Goal: Task Accomplishment & Management: Use online tool/utility

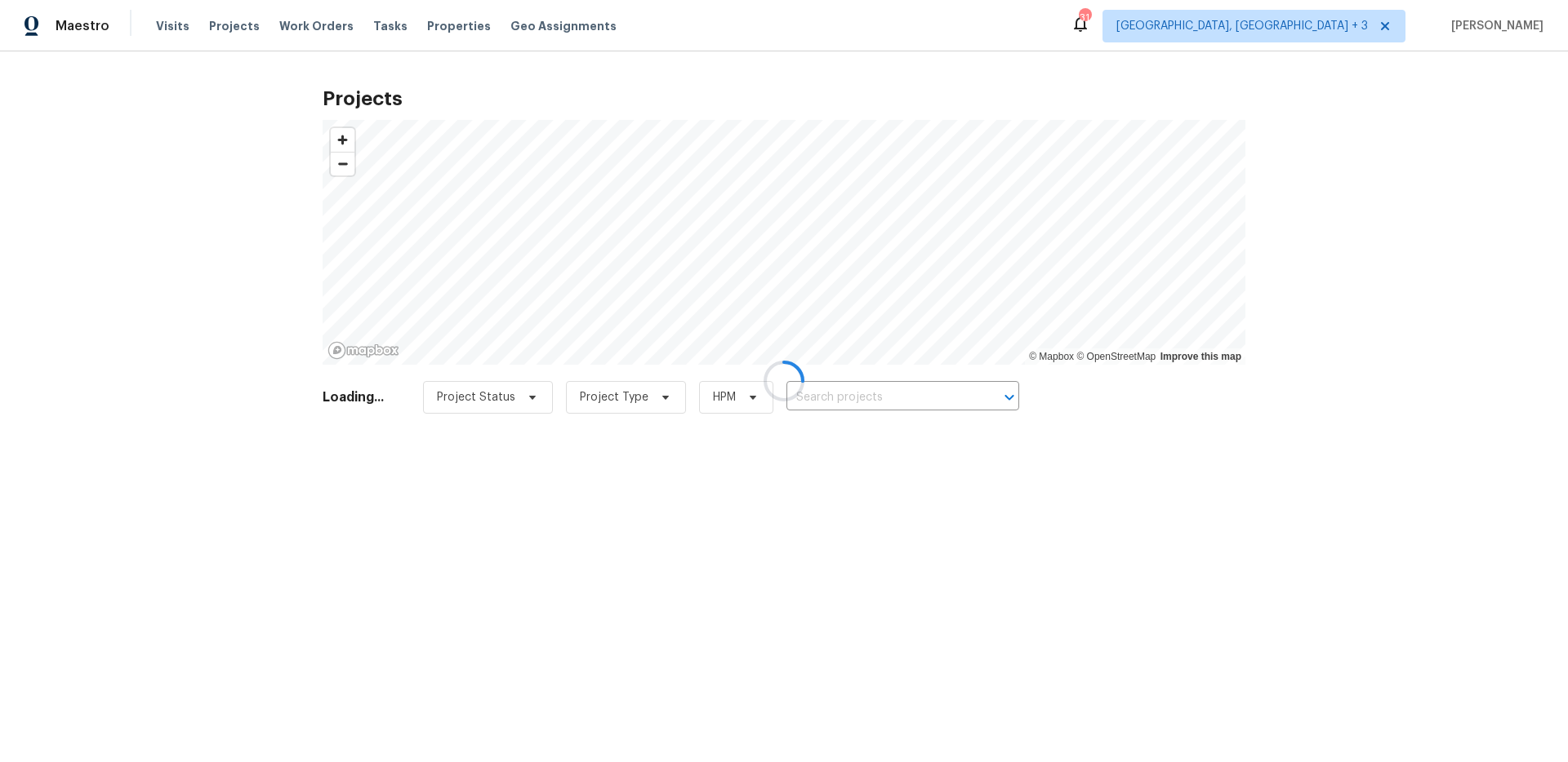
click at [812, 387] on div at bounding box center [784, 381] width 1568 height 762
click at [818, 392] on div at bounding box center [784, 381] width 1568 height 762
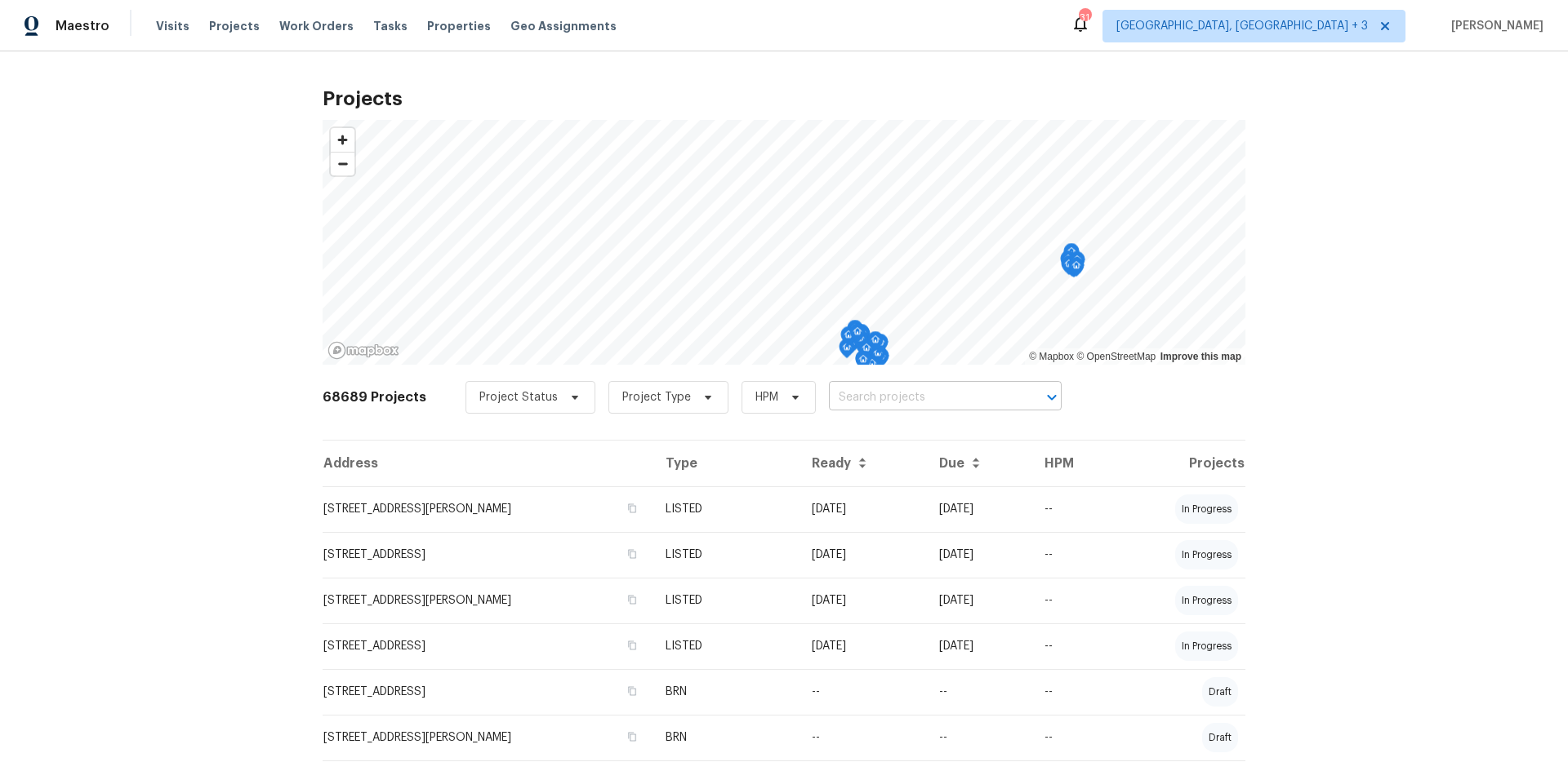
click at [829, 393] on input "text" at bounding box center [922, 397] width 187 height 25
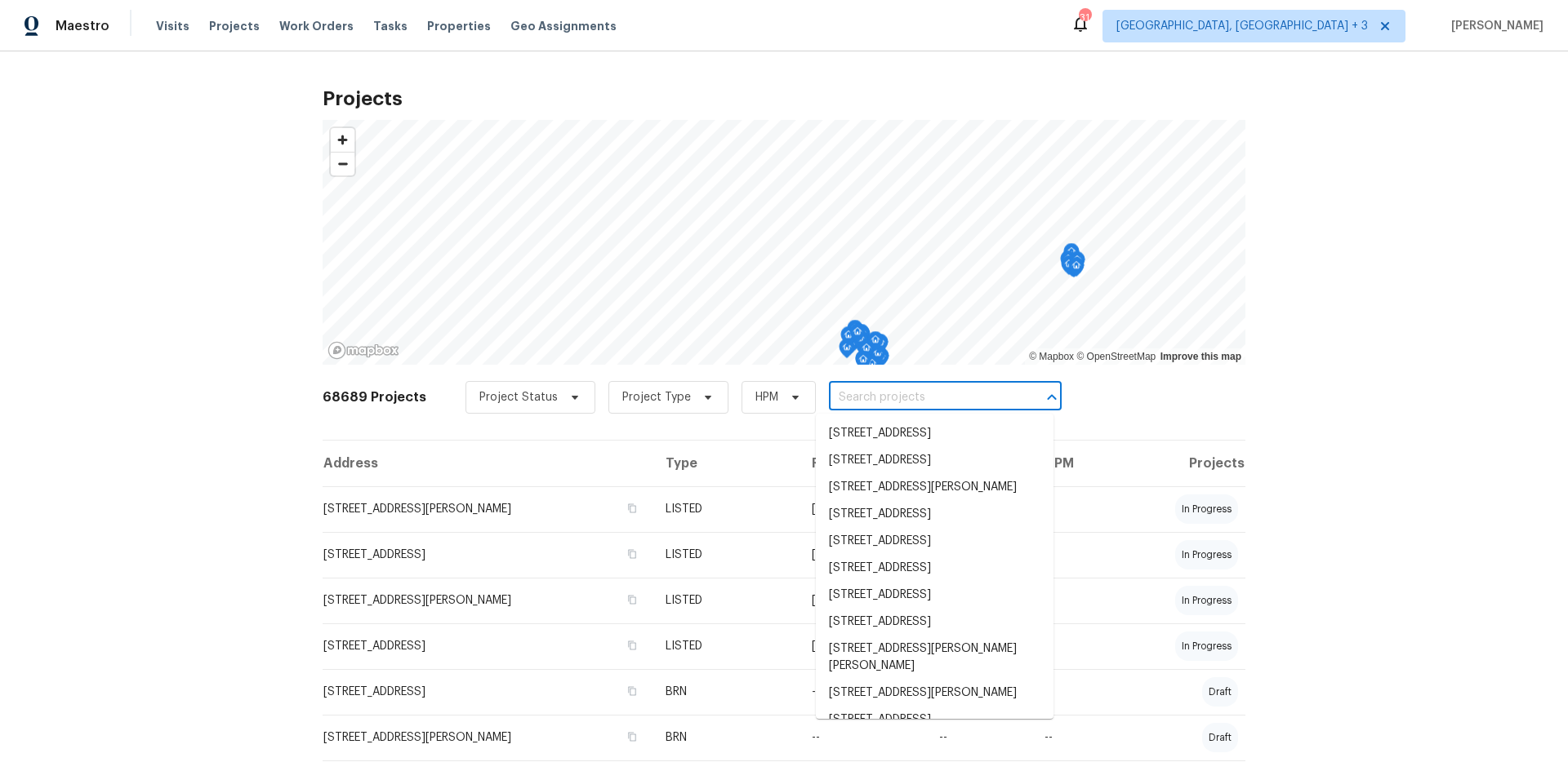
click at [918, 396] on input "text" at bounding box center [922, 397] width 187 height 25
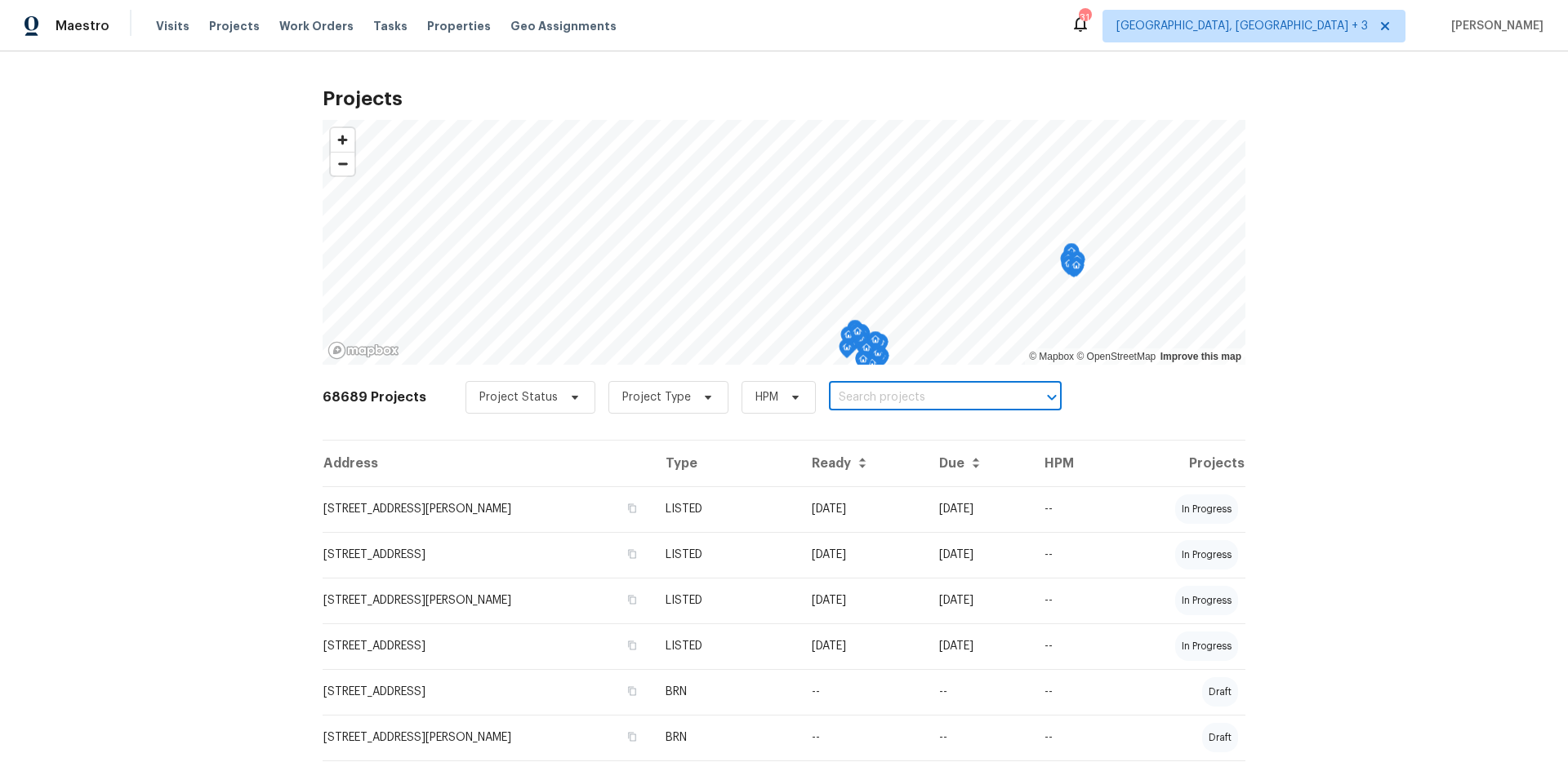
paste input "The solar company that installed the panels got bought out by NewGen Energy ([G…"
type input "The solar company that installed the panels got bought out by NewGen Energy ([G…"
click at [918, 396] on input "The solar company that installed the panels got bought out by NewGen Energy ([G…" at bounding box center [922, 397] width 187 height 25
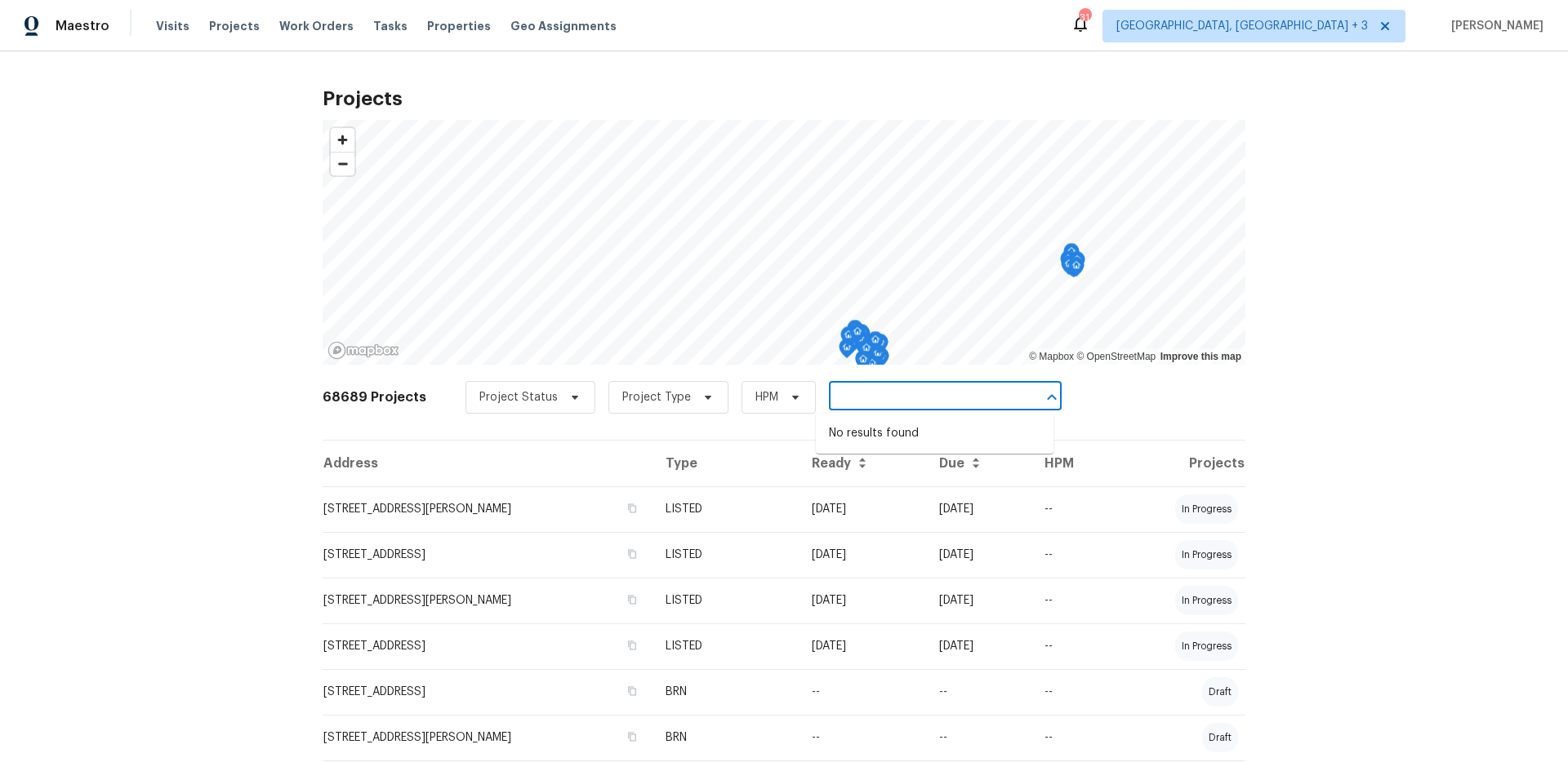
click at [918, 396] on input "The solar company that installed the panels got bought out by NewGen Energy ([G…" at bounding box center [922, 397] width 187 height 25
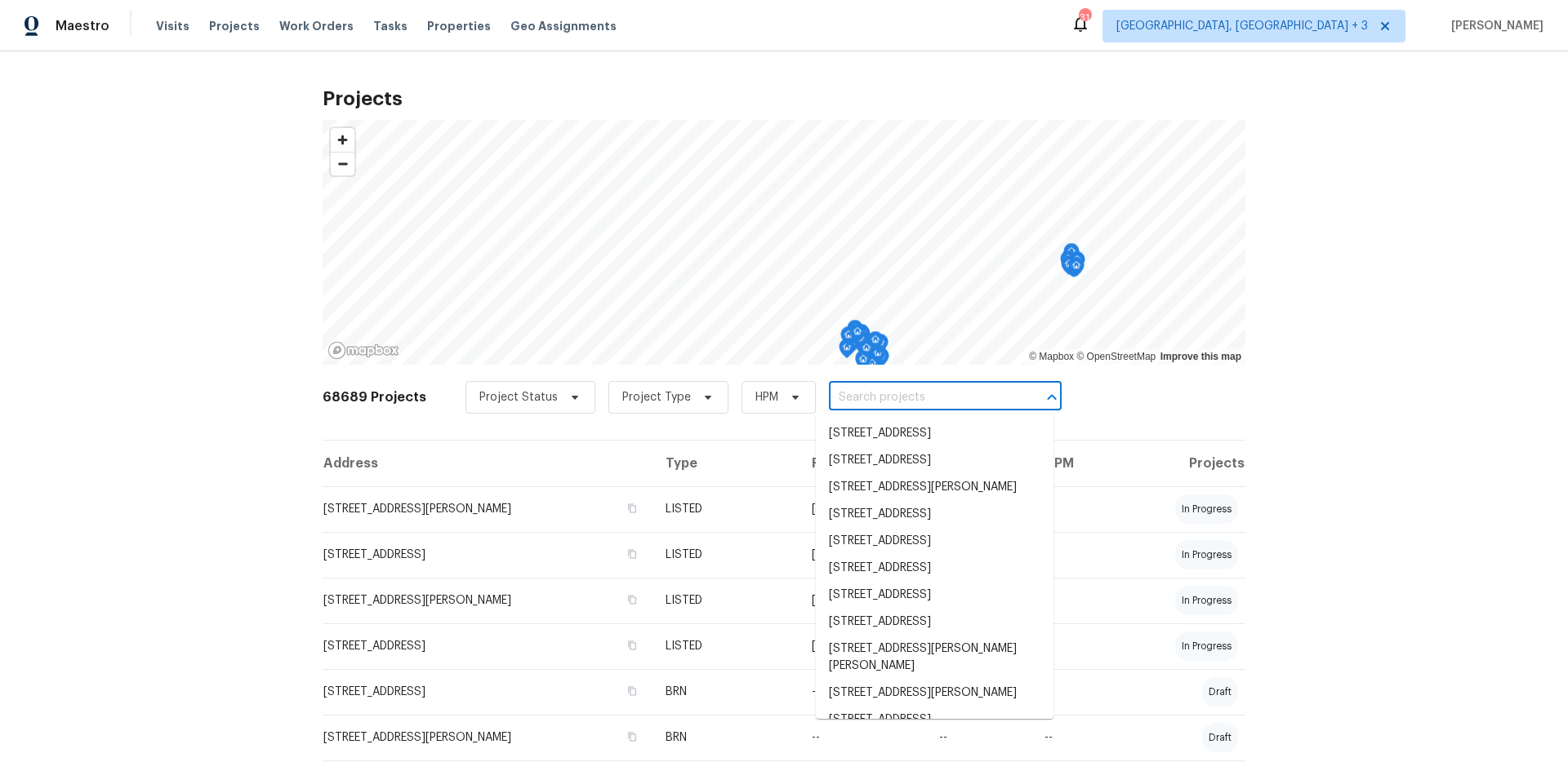
scroll to position [0, 0]
paste input "Redfield"
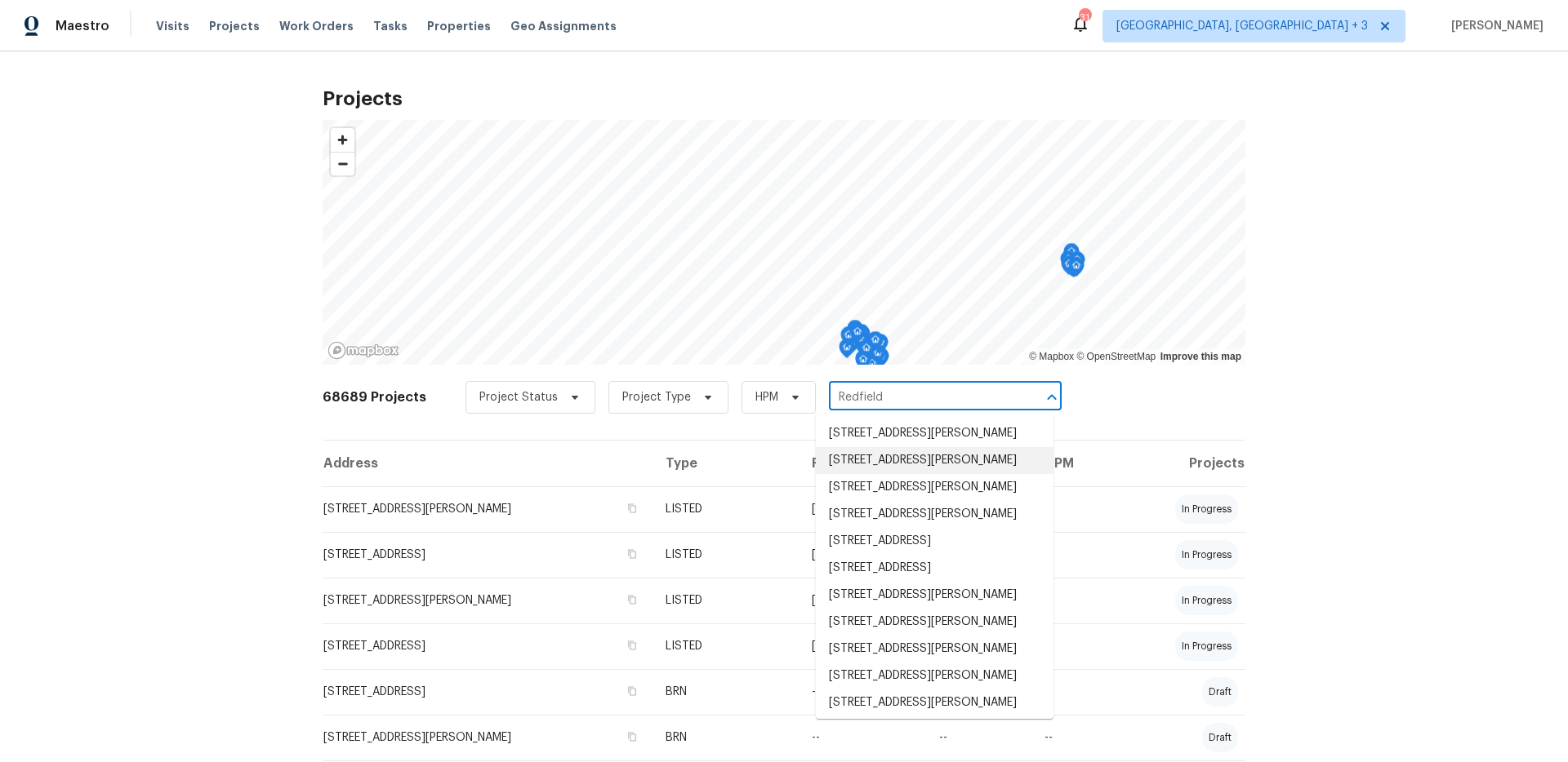
type input "Redfield"
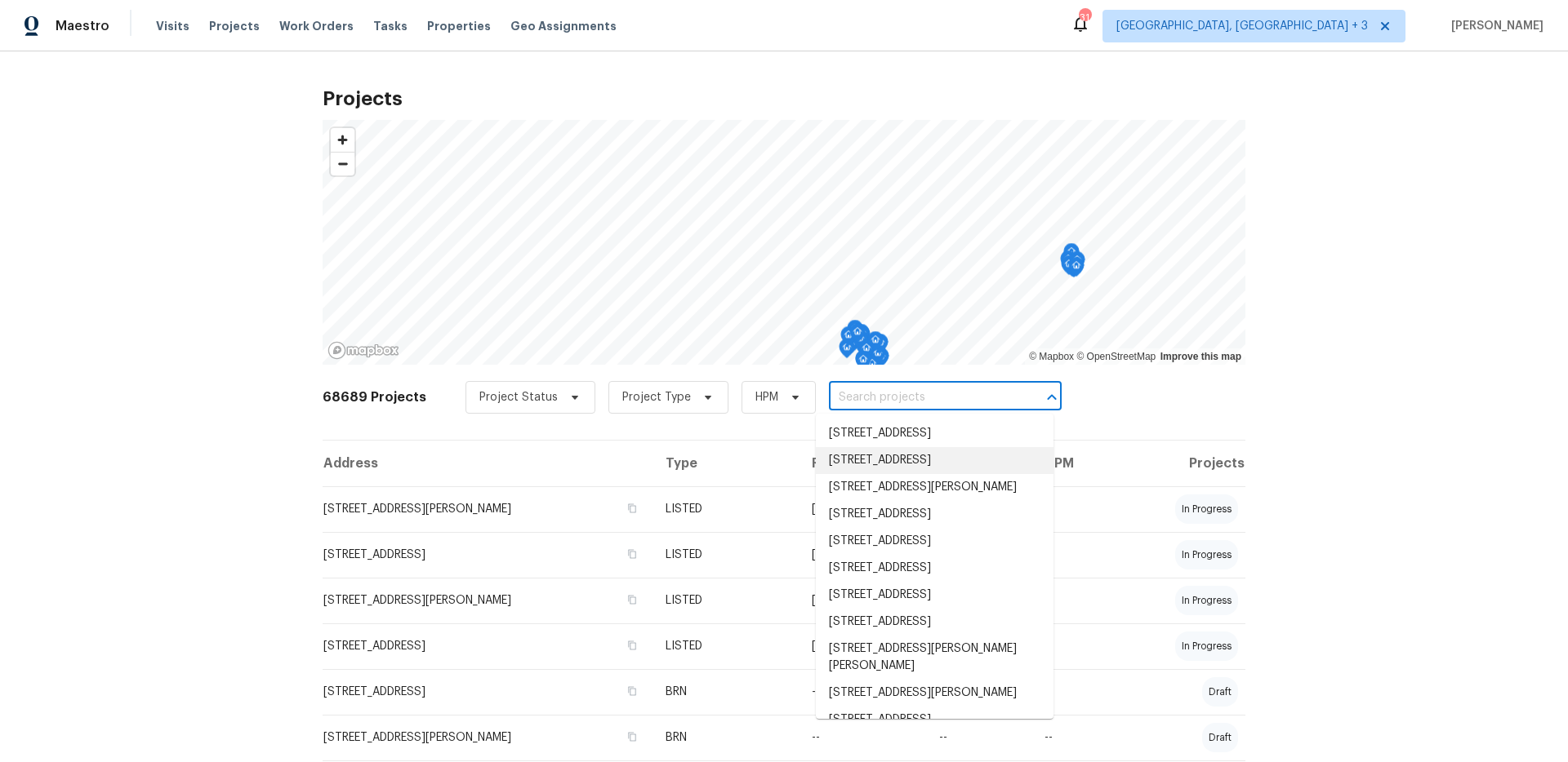
paste input "3007 w [GEOGRAPHIC_DATA]"
type input "3007 w [GEOGRAPHIC_DATA]"
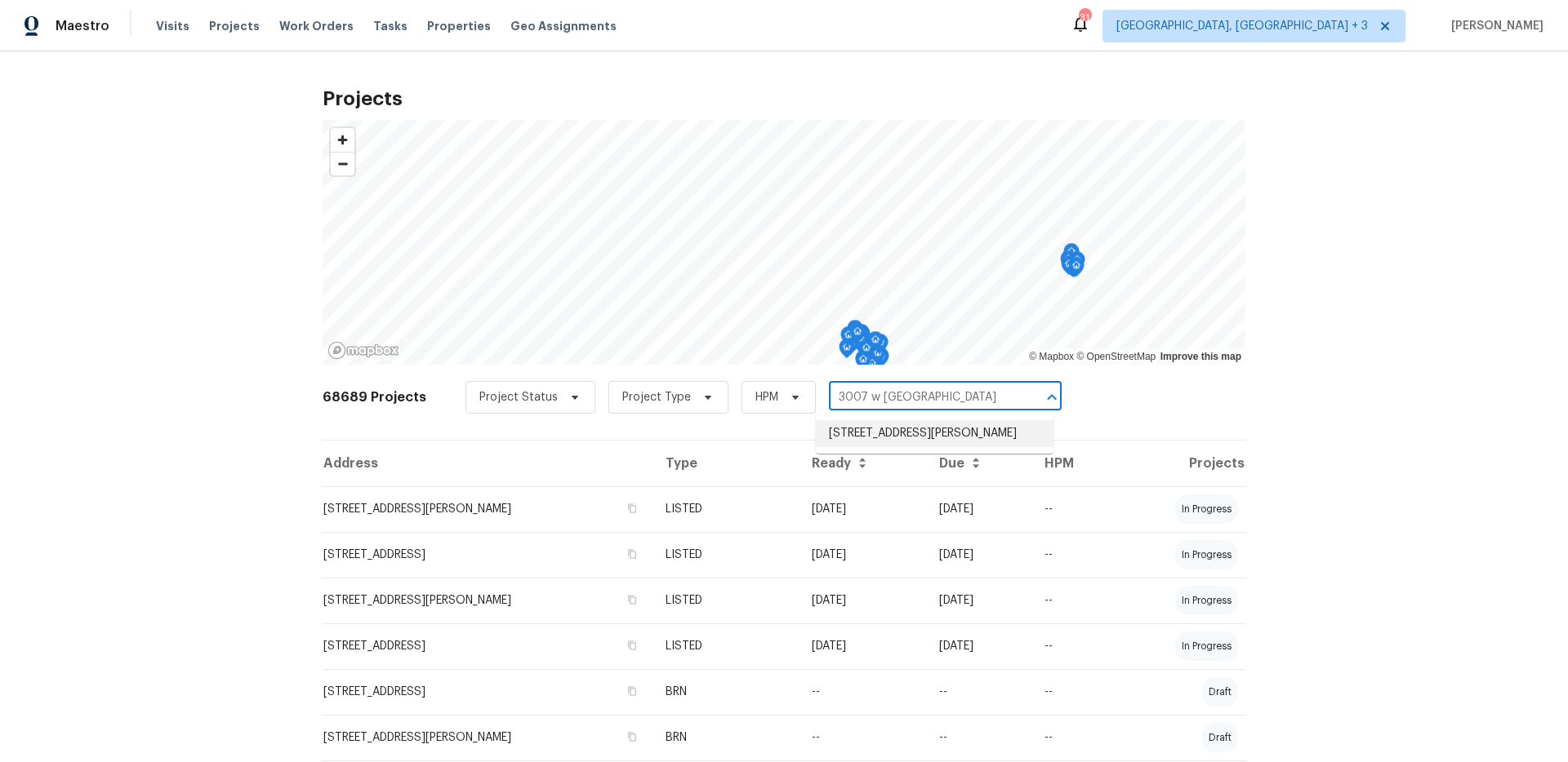
click at [889, 436] on li "[STREET_ADDRESS][PERSON_NAME]" at bounding box center [935, 434] width 238 height 27
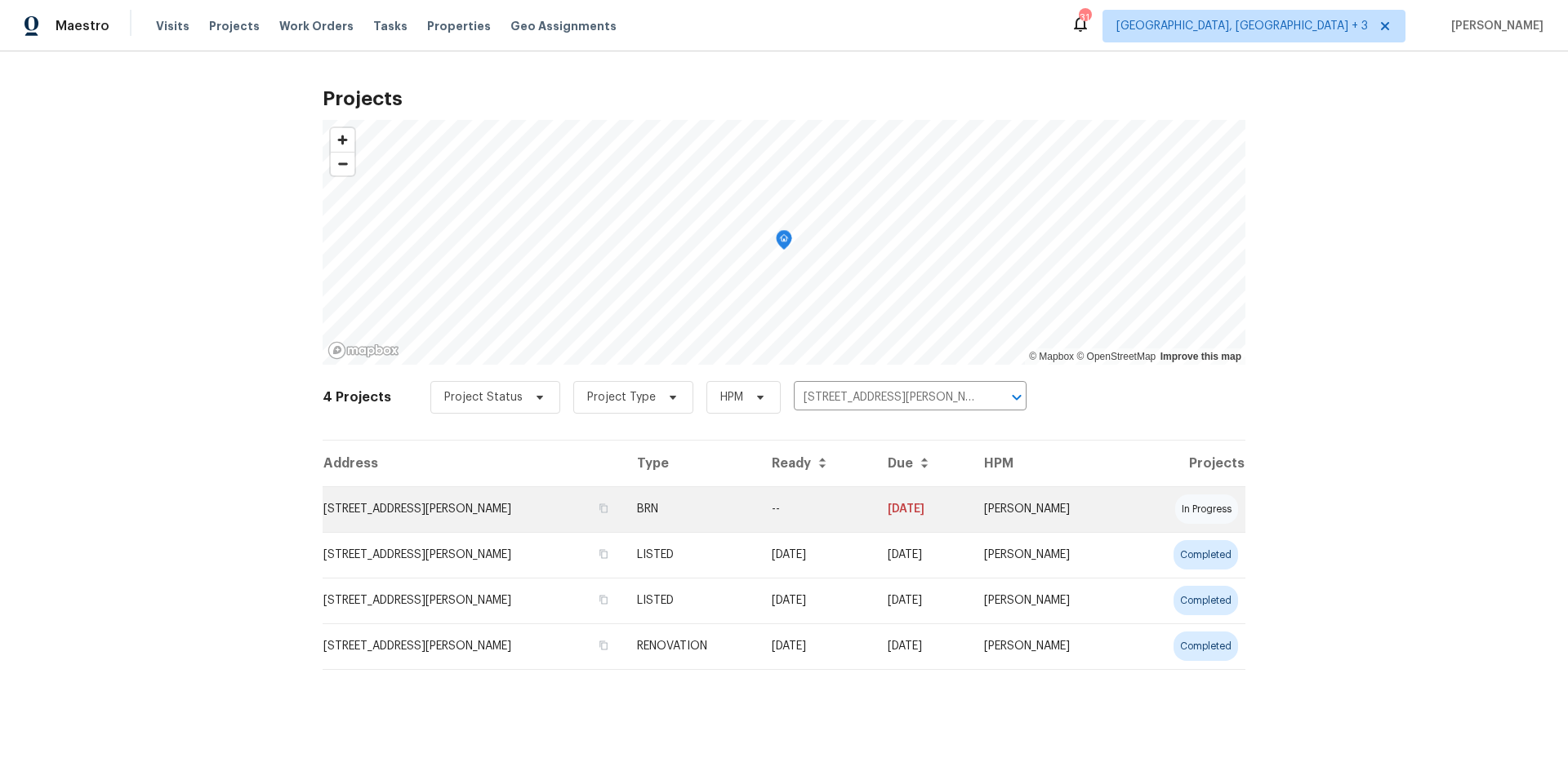
click at [514, 508] on td "[STREET_ADDRESS][PERSON_NAME]" at bounding box center [473, 509] width 301 height 46
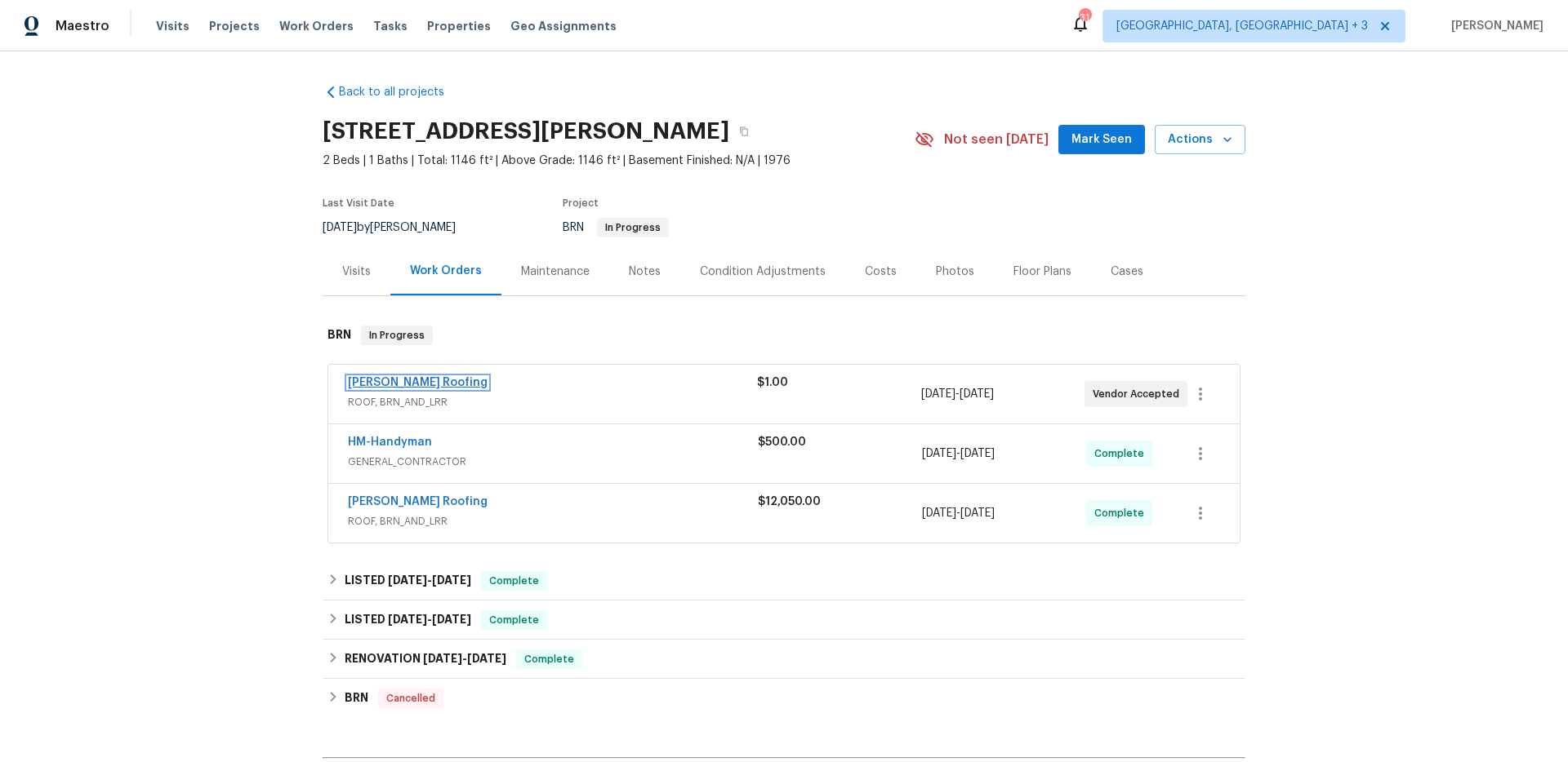
click at [406, 382] on link "[PERSON_NAME] Roofing" at bounding box center [417, 382] width 140 height 11
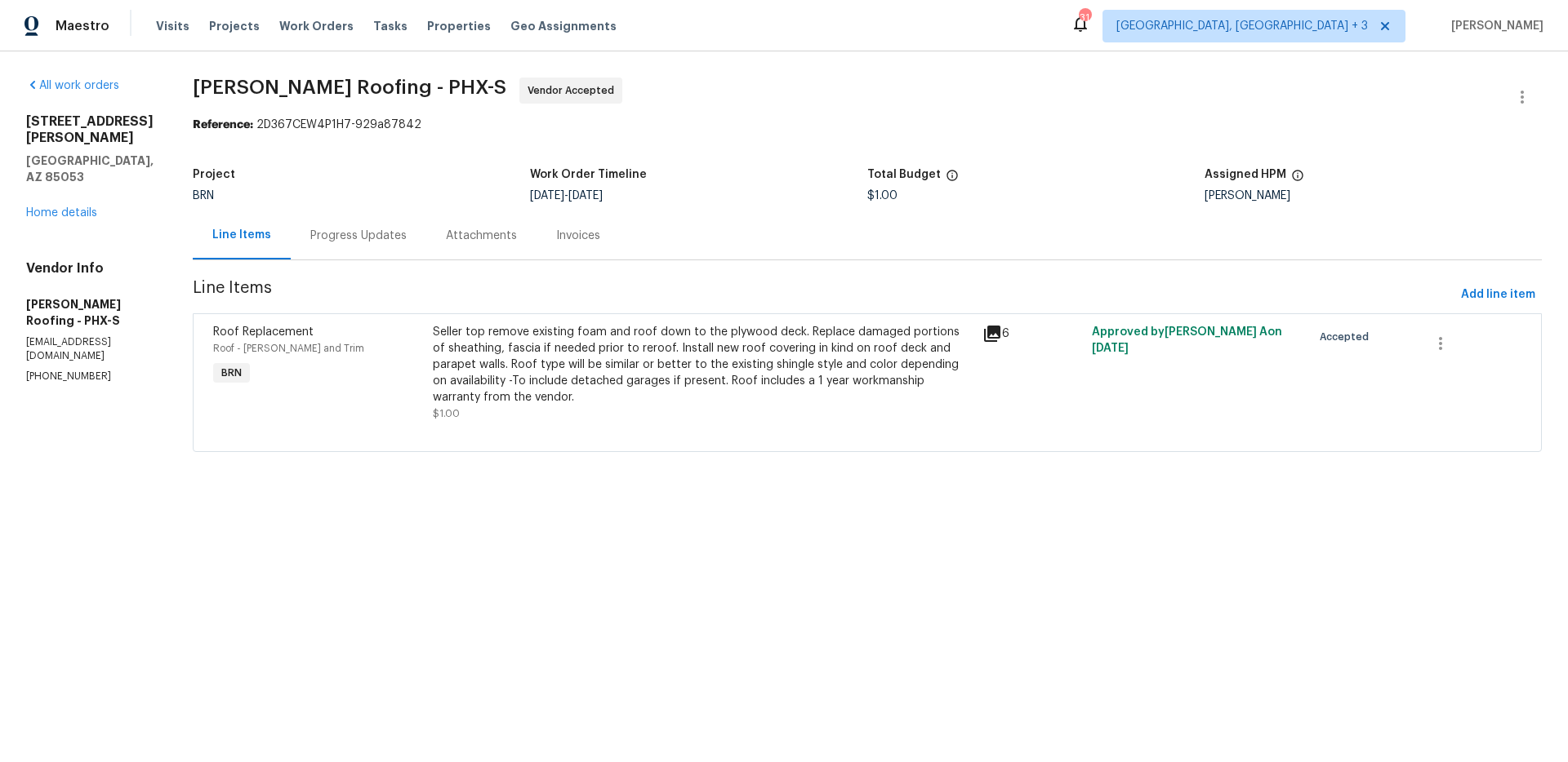
click at [574, 238] on div "Invoices" at bounding box center [578, 235] width 44 height 16
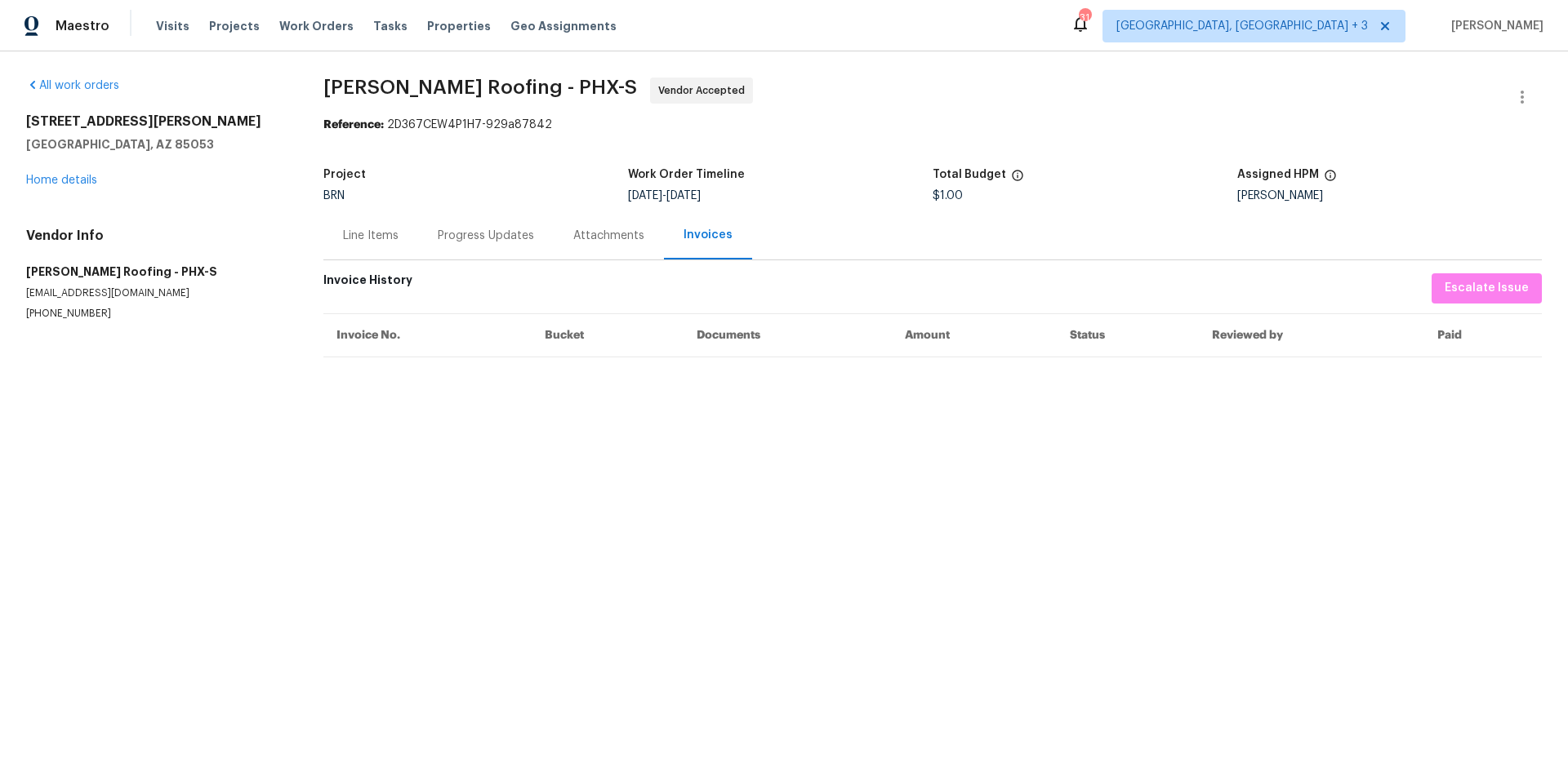
click at [514, 221] on div "Progress Updates" at bounding box center [486, 235] width 135 height 48
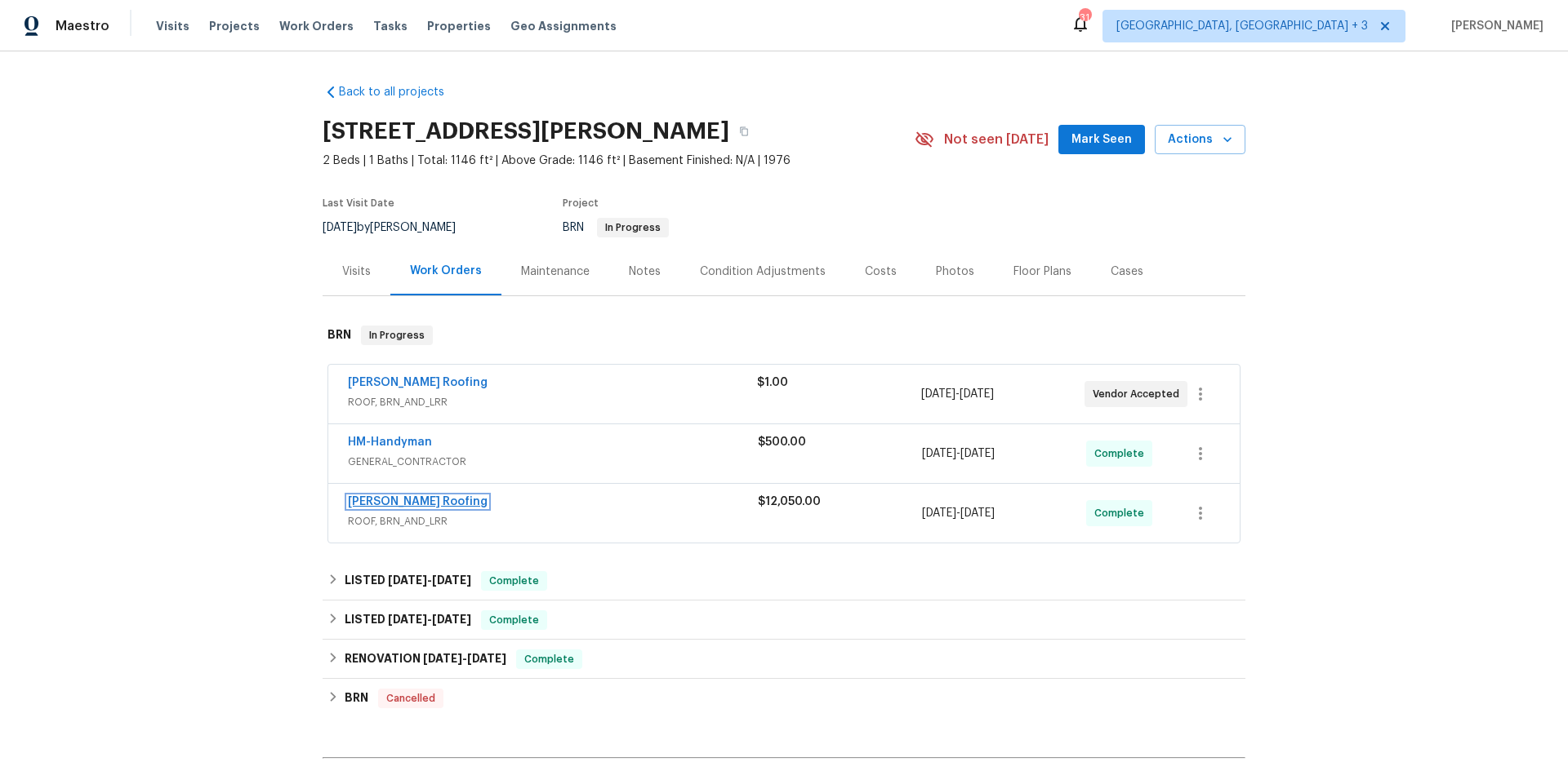
click at [378, 498] on link "[PERSON_NAME] Roofing" at bounding box center [417, 502] width 140 height 11
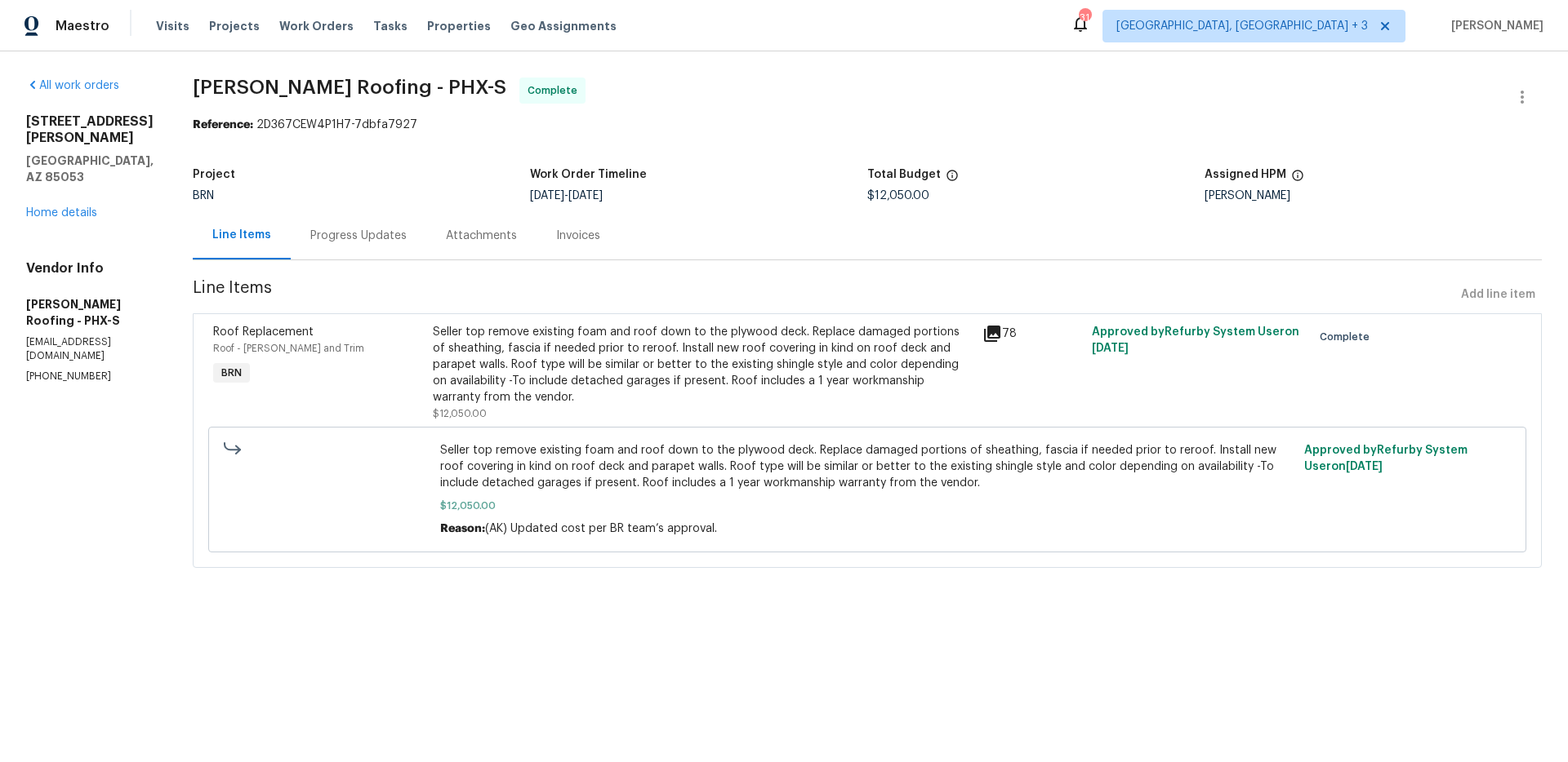
click at [569, 234] on div "Invoices" at bounding box center [578, 235] width 44 height 16
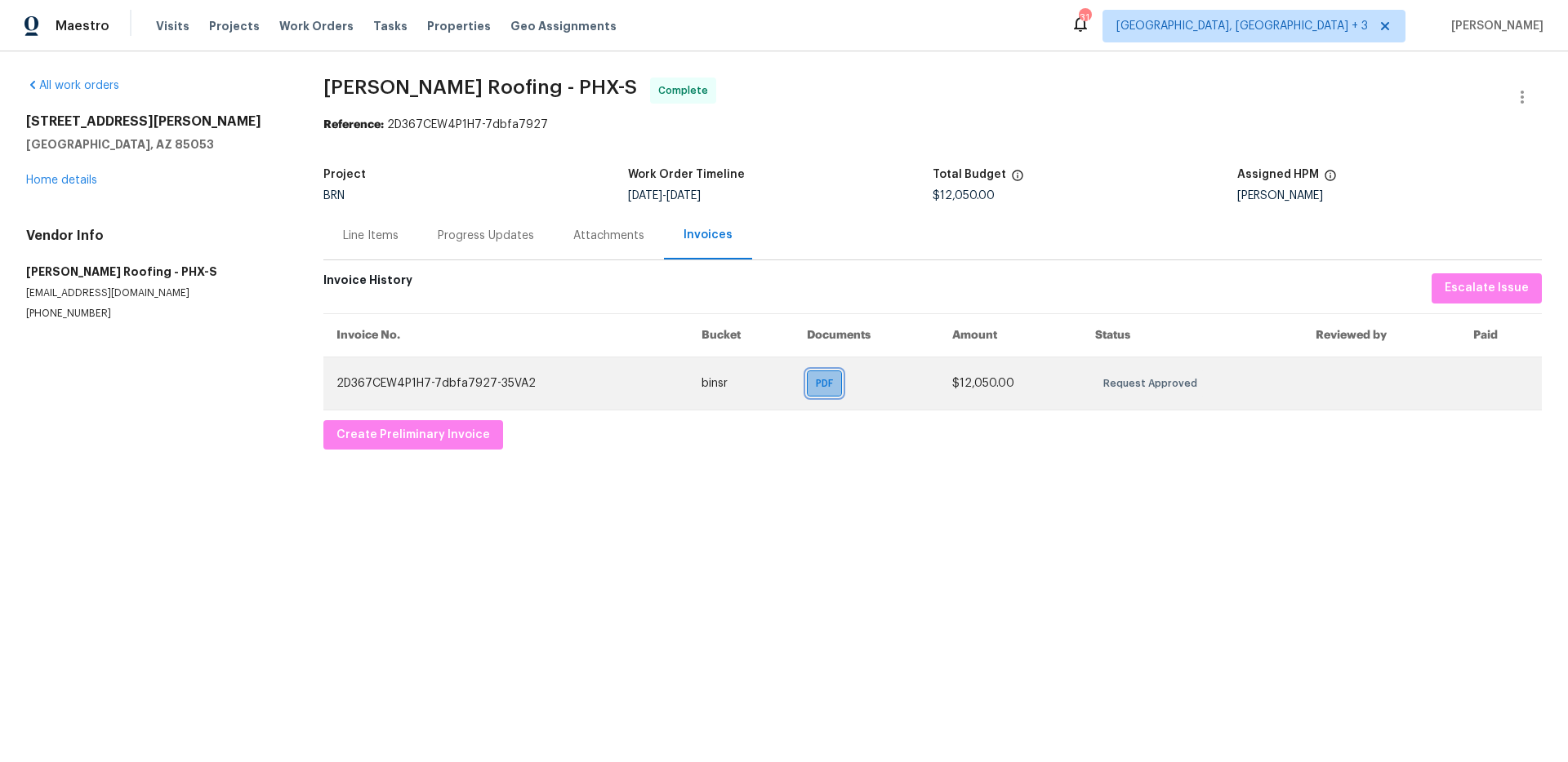
click at [822, 378] on span "PDF" at bounding box center [827, 384] width 23 height 16
